Goal: Information Seeking & Learning: Find specific fact

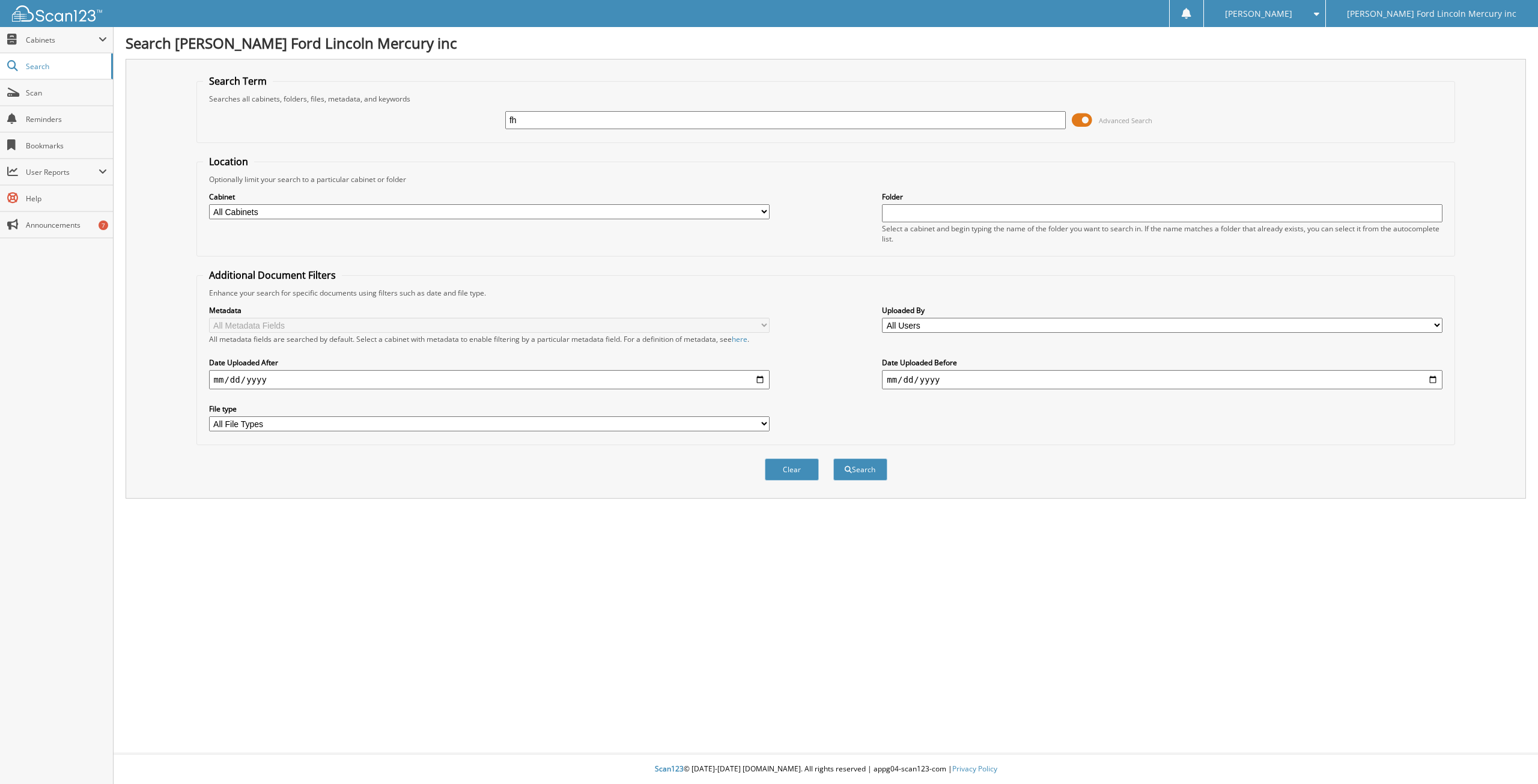
type input "f"
type input "FH25231A"
click at [833, 458] on button "Search" at bounding box center [860, 469] width 54 height 22
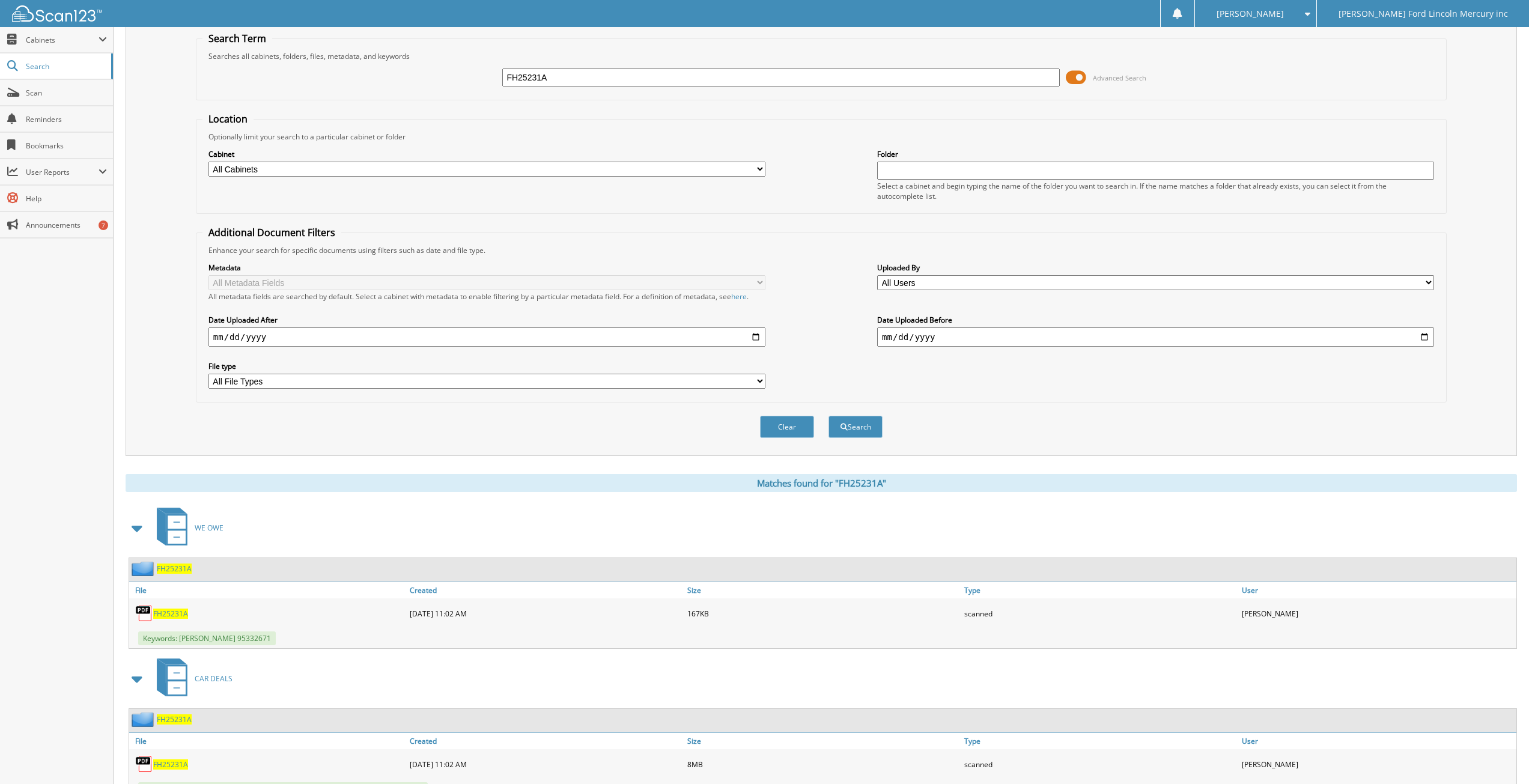
scroll to position [95, 0]
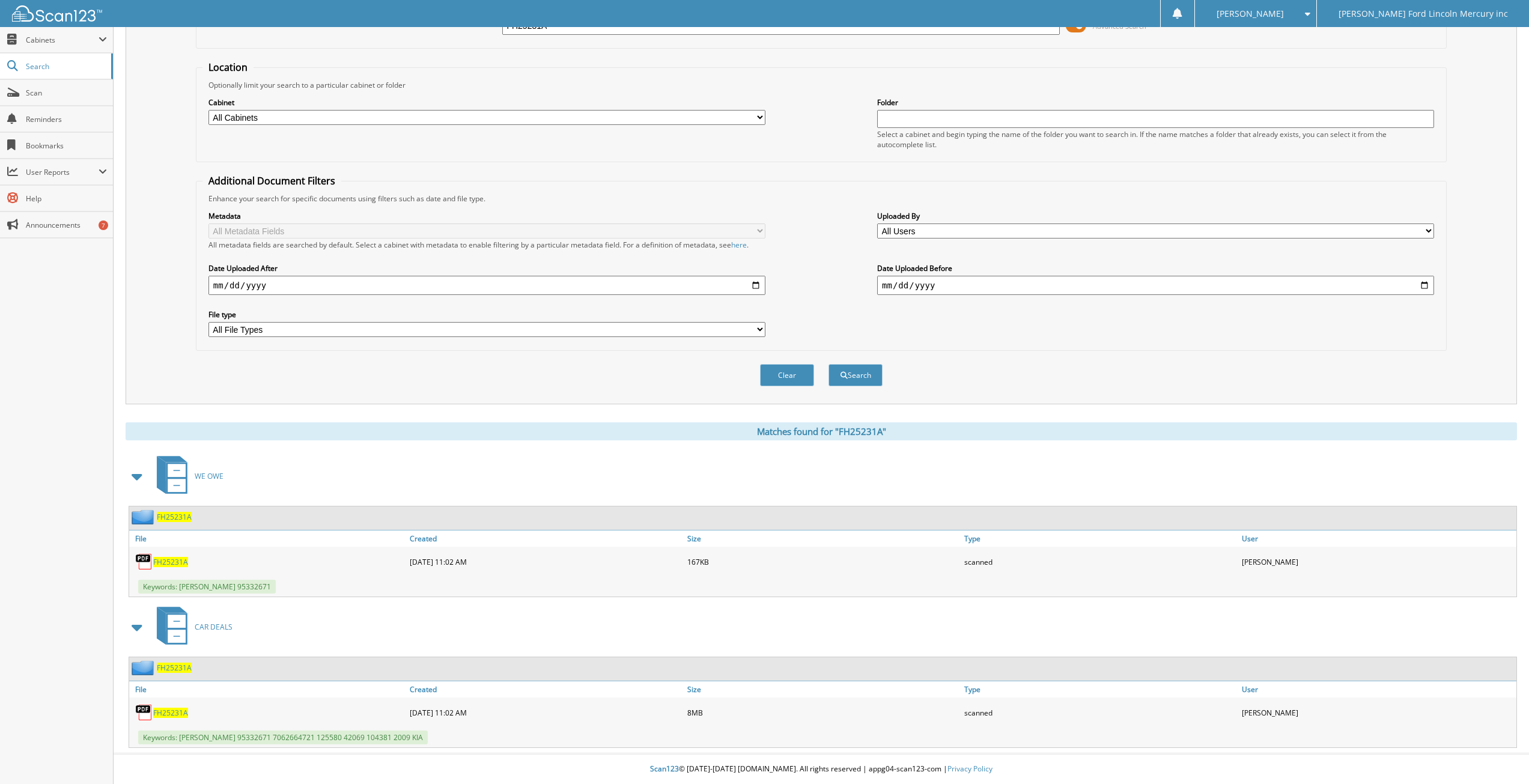
click at [173, 712] on span "FH25231A" at bounding box center [171, 712] width 35 height 10
